Goal: Transaction & Acquisition: Purchase product/service

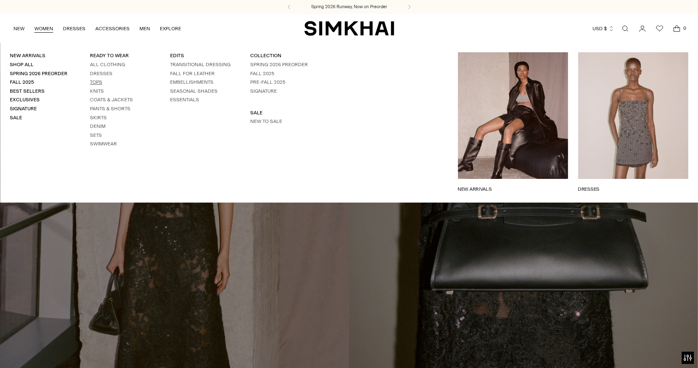
click at [96, 83] on link "Tops" at bounding box center [96, 82] width 12 height 6
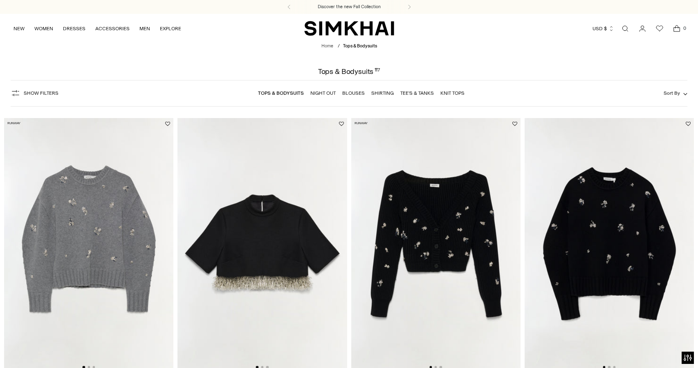
click at [40, 92] on span "Show Filters" at bounding box center [41, 93] width 35 height 6
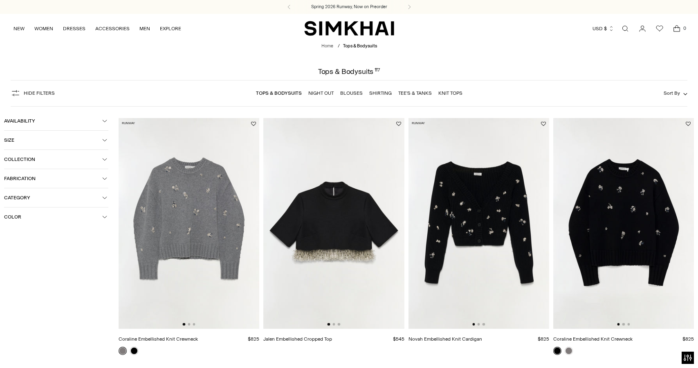
click at [33, 218] on span "Color" at bounding box center [53, 217] width 98 height 6
click at [7, 279] on div at bounding box center [9, 280] width 11 height 11
